Goal: Information Seeking & Learning: Check status

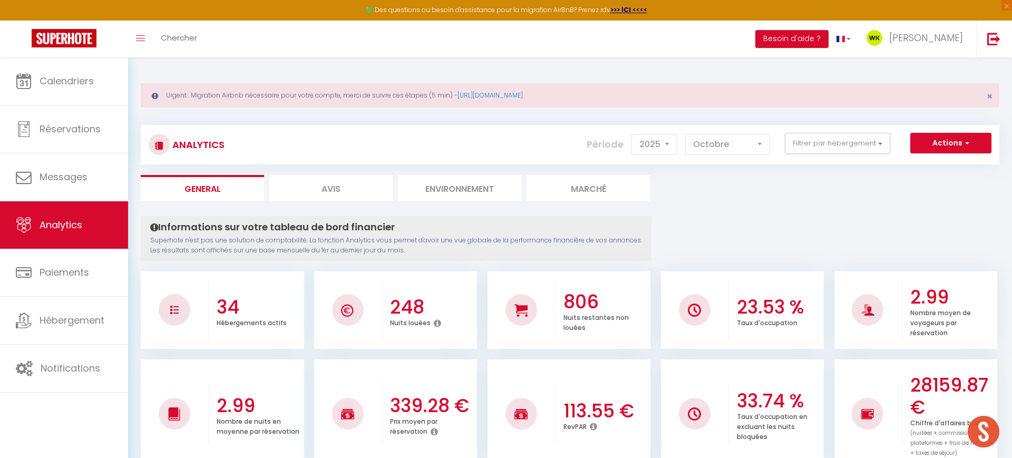
select select "2025"
select select "10"
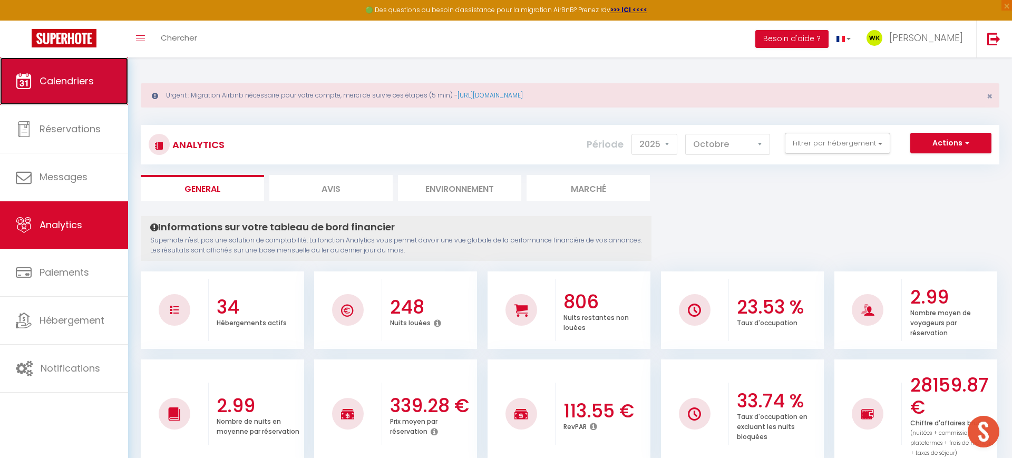
click at [50, 72] on link "Calendriers" at bounding box center [64, 80] width 128 height 47
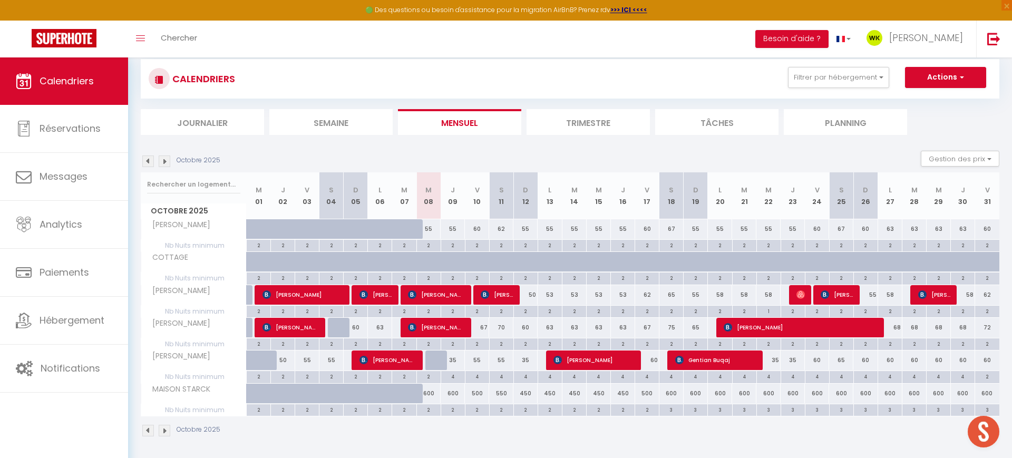
scroll to position [69, 0]
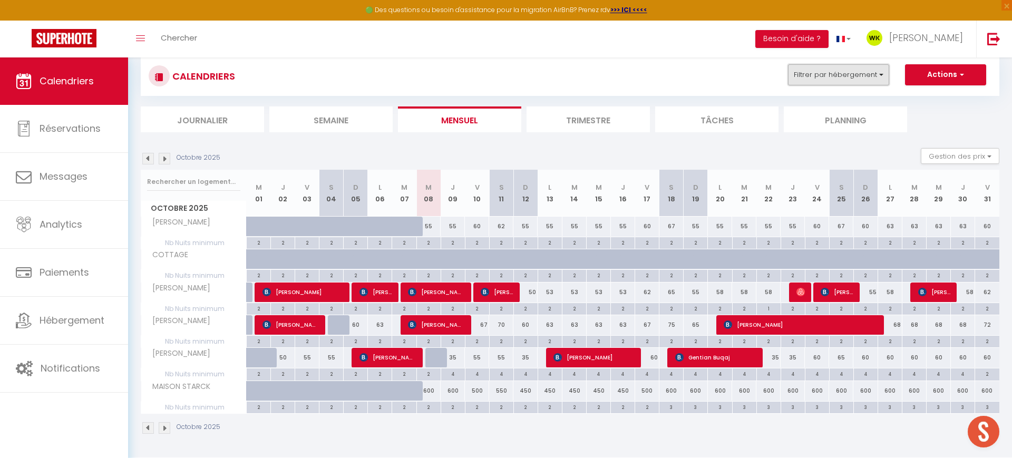
click at [836, 74] on button "Filtrer par hébergement" at bounding box center [838, 74] width 101 height 21
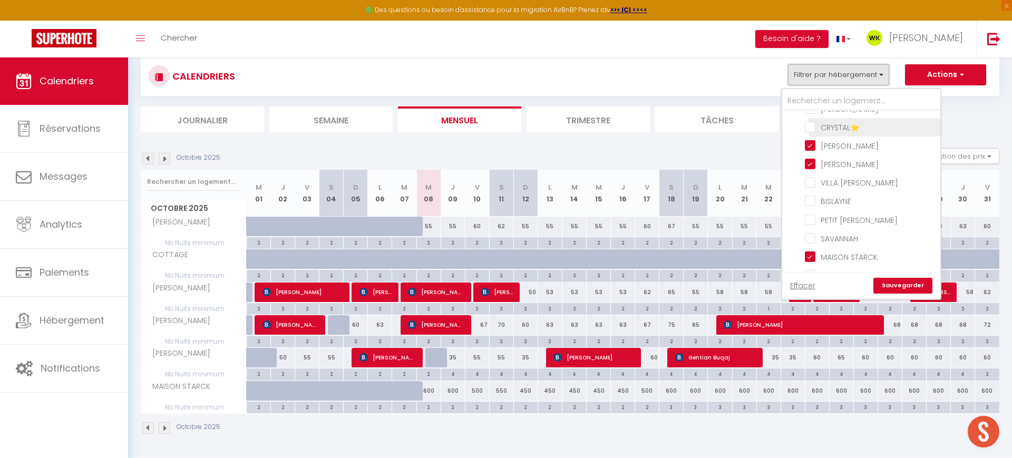
scroll to position [353, 0]
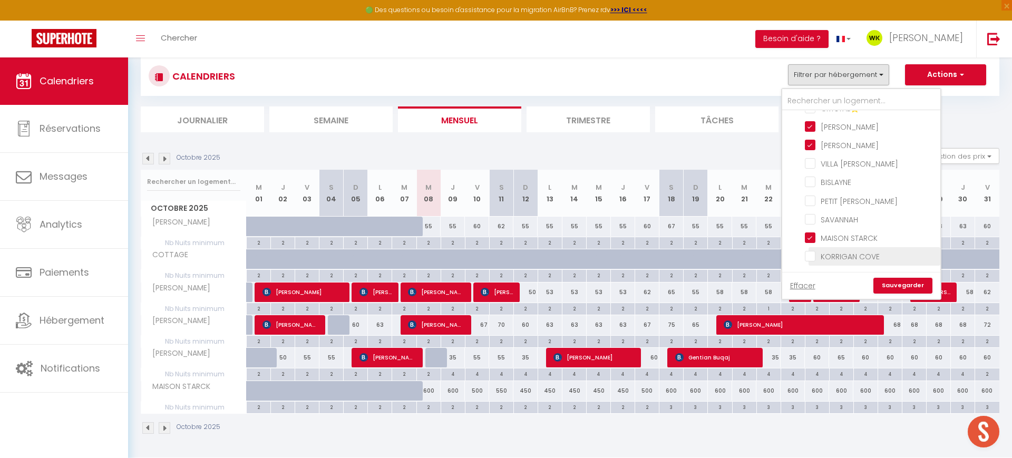
click at [812, 255] on input "KORRIGAN COVE" at bounding box center [871, 255] width 132 height 11
checkbox input "true"
checkbox input "false"
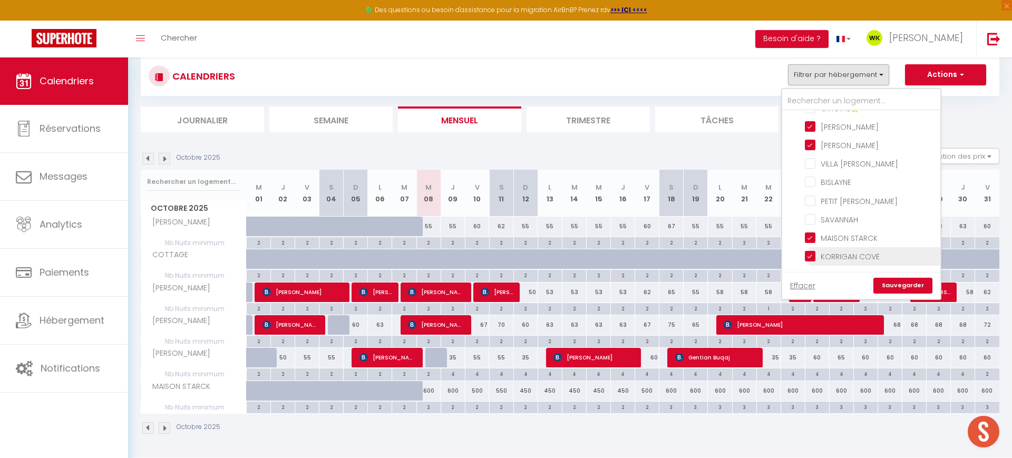
checkbox input "false"
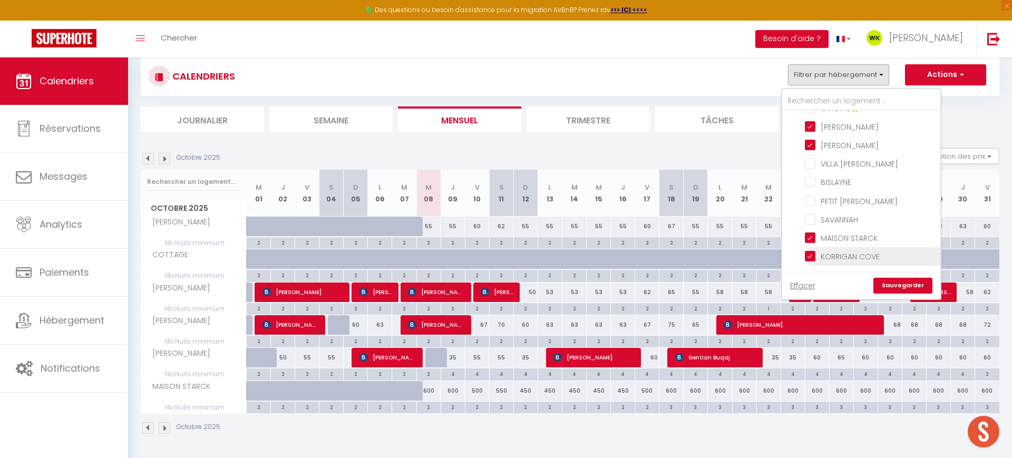
checkbox input "false"
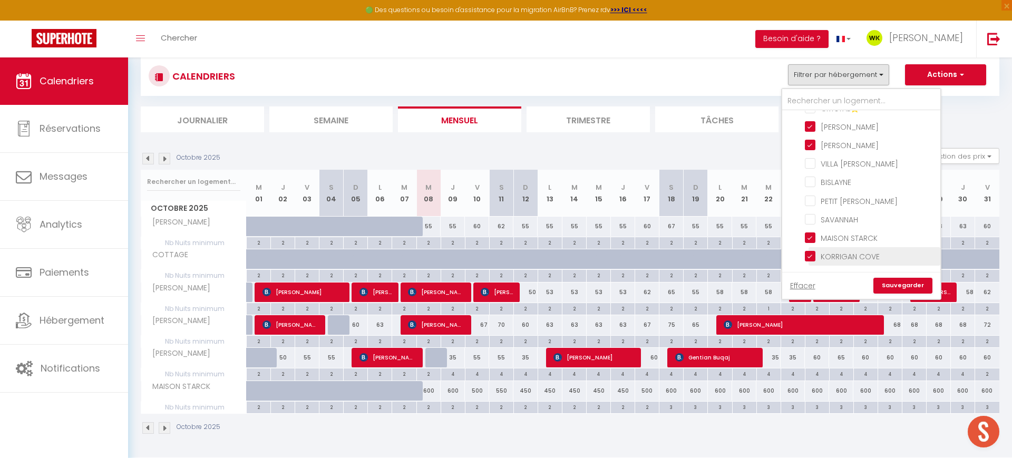
checkbox input "false"
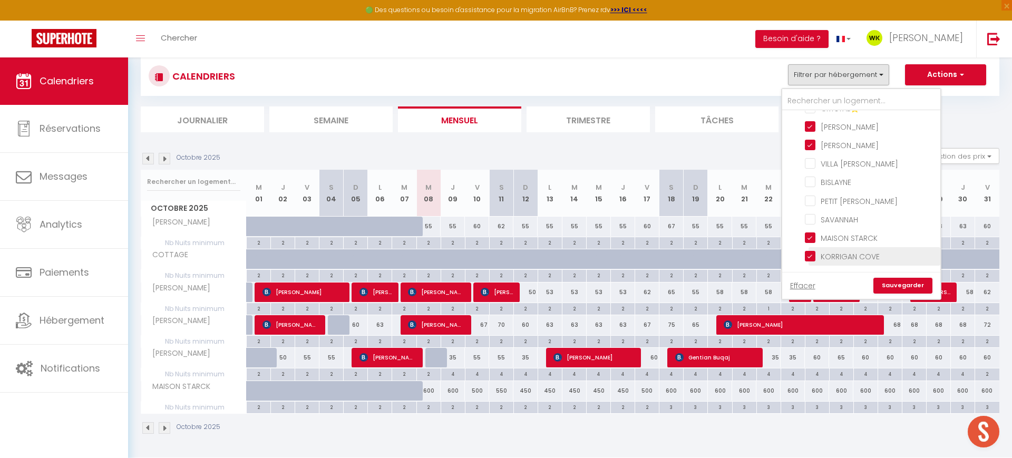
checkbox input "false"
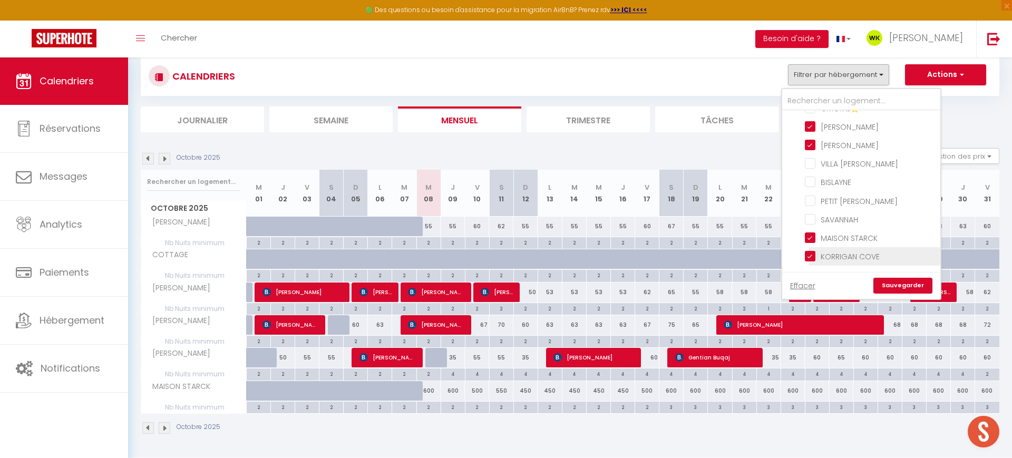
checkbox input "false"
click at [810, 143] on input "[PERSON_NAME]" at bounding box center [871, 144] width 132 height 11
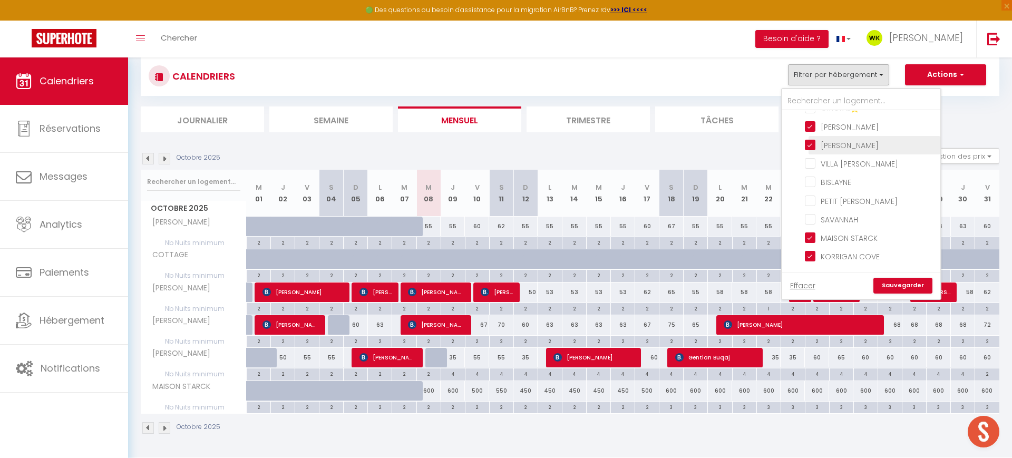
checkbox input "false"
click at [812, 126] on input "[PERSON_NAME]" at bounding box center [871, 126] width 132 height 11
checkbox input "false"
click at [810, 159] on input "[PERSON_NAME]" at bounding box center [871, 156] width 132 height 11
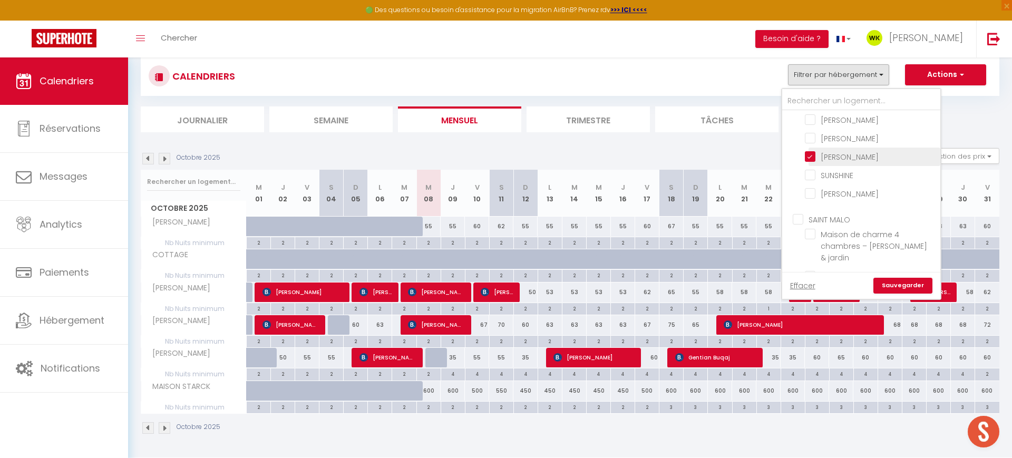
checkbox input "false"
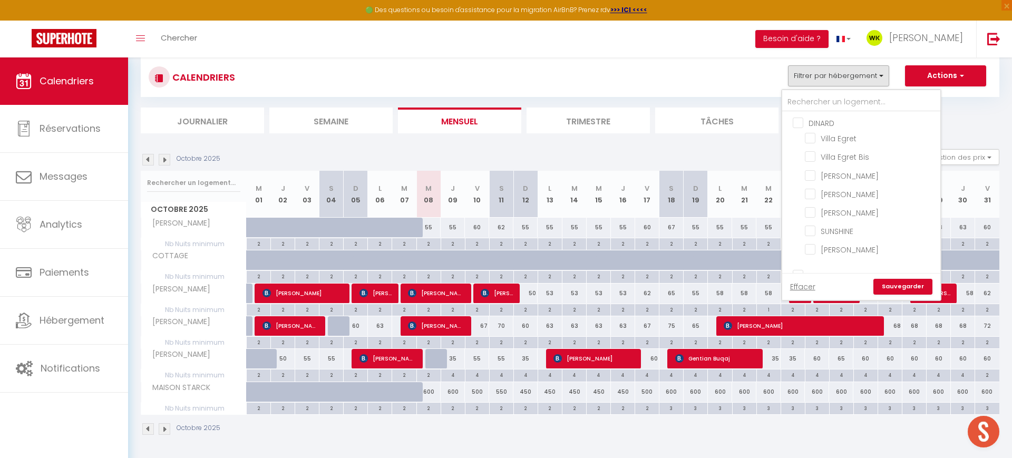
click at [895, 282] on link "Sauvegarder" at bounding box center [902, 287] width 59 height 16
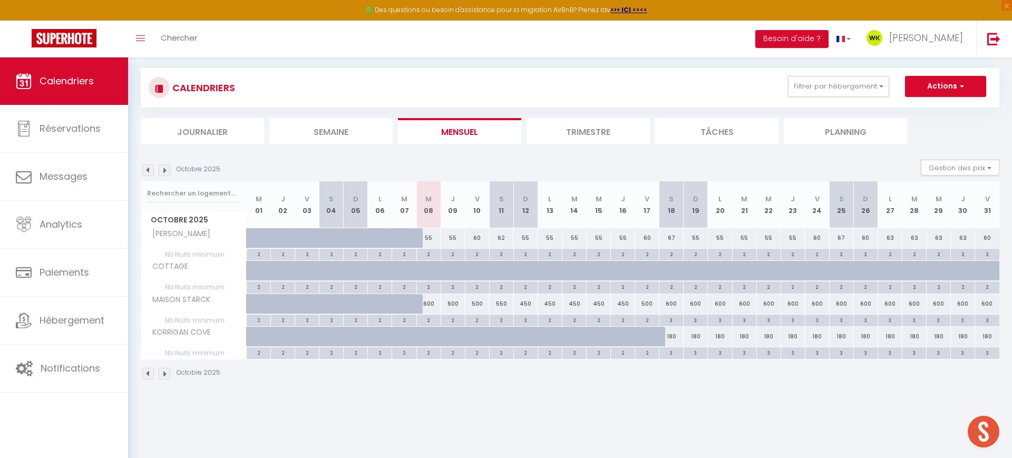
scroll to position [57, 0]
